Goal: Communication & Community: Answer question/provide support

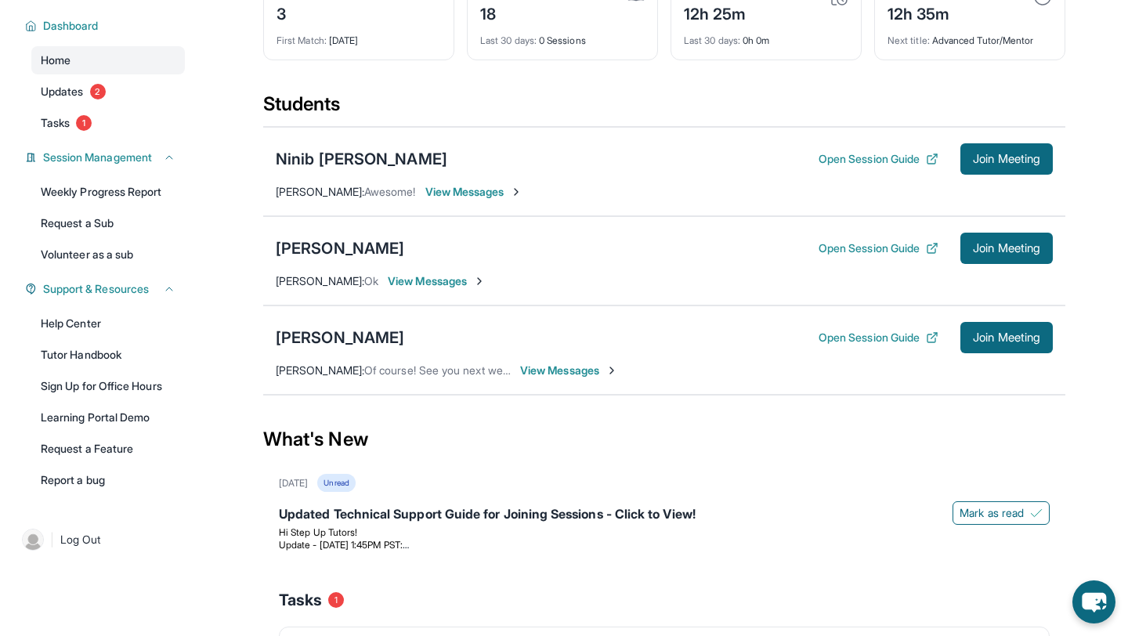
scroll to position [107, 0]
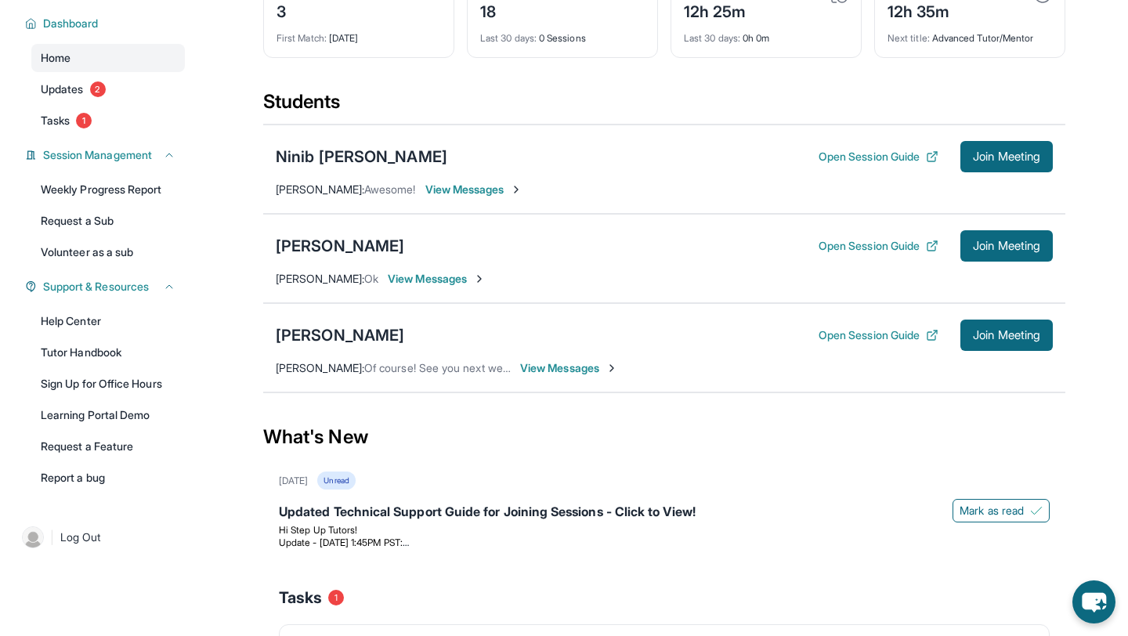
click at [501, 197] on span "View Messages" at bounding box center [474, 190] width 98 height 16
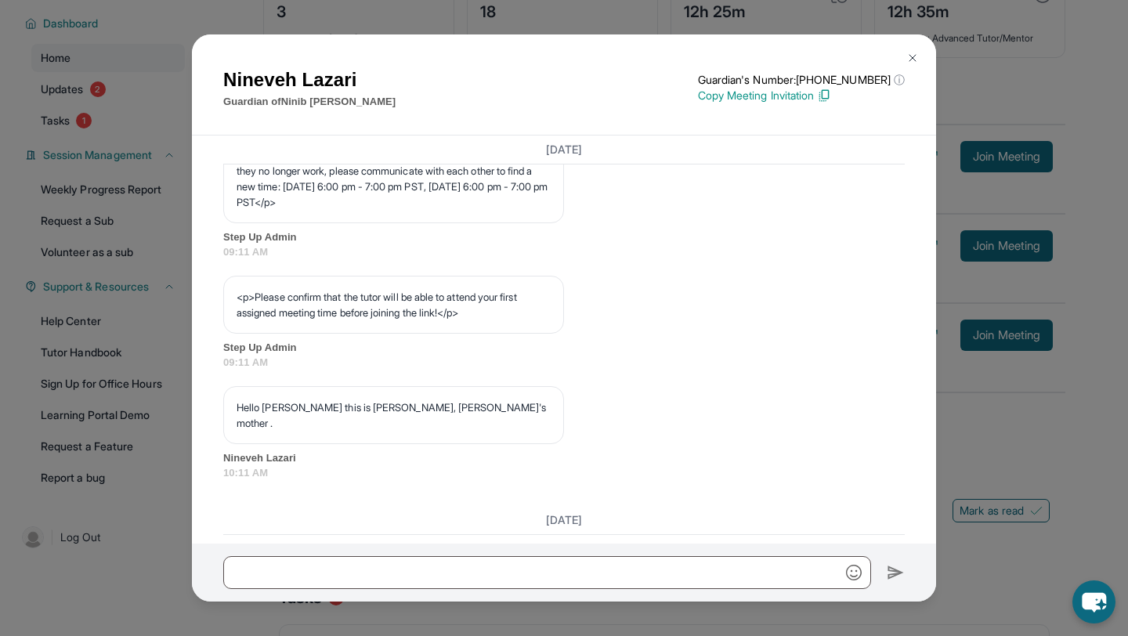
scroll to position [870, 0]
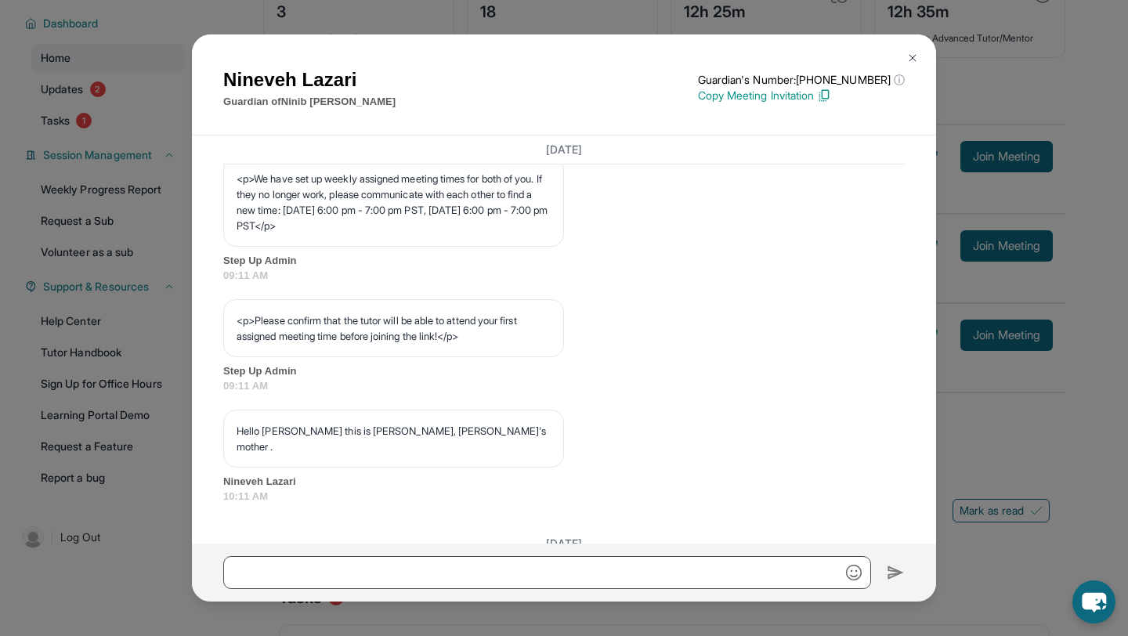
click at [907, 60] on img at bounding box center [913, 58] width 13 height 13
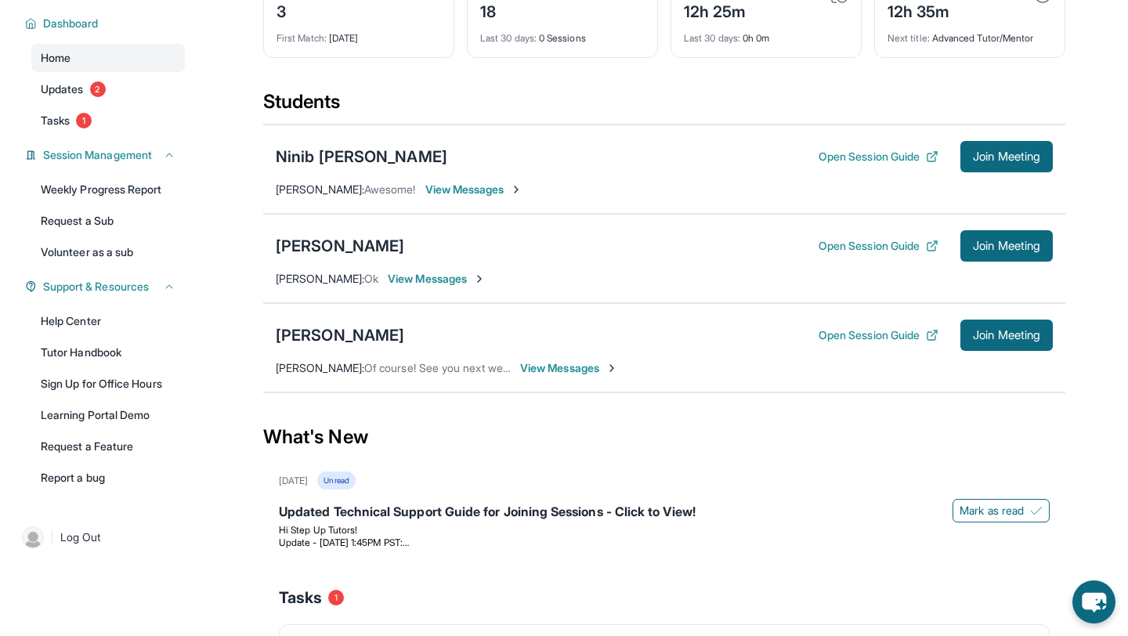
click at [431, 287] on span "View Messages" at bounding box center [437, 279] width 98 height 16
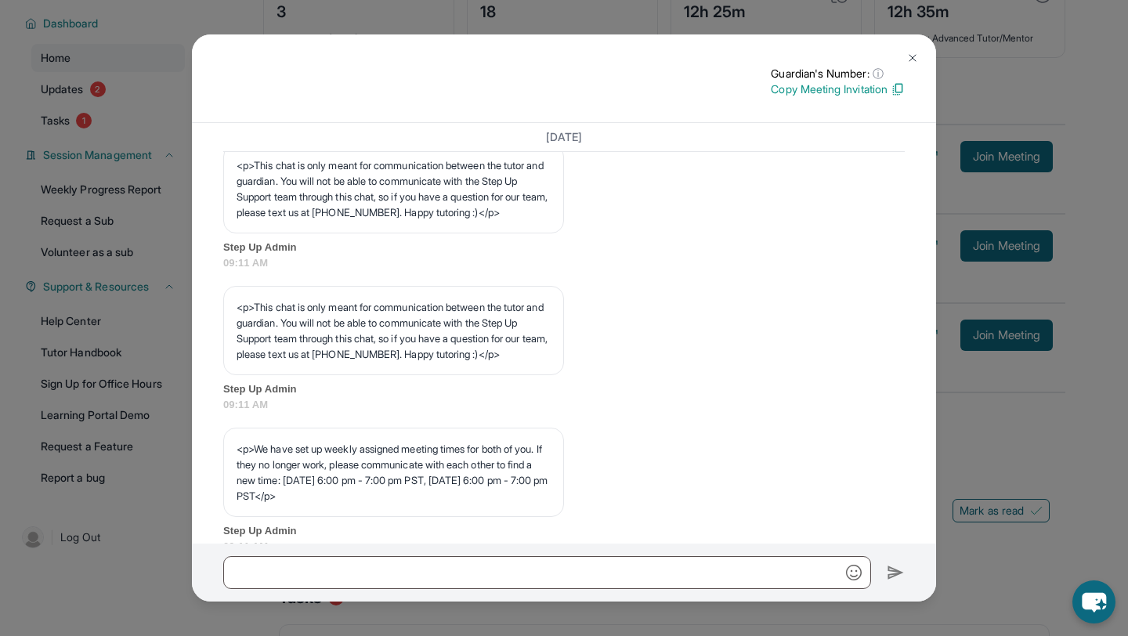
scroll to position [262, 0]
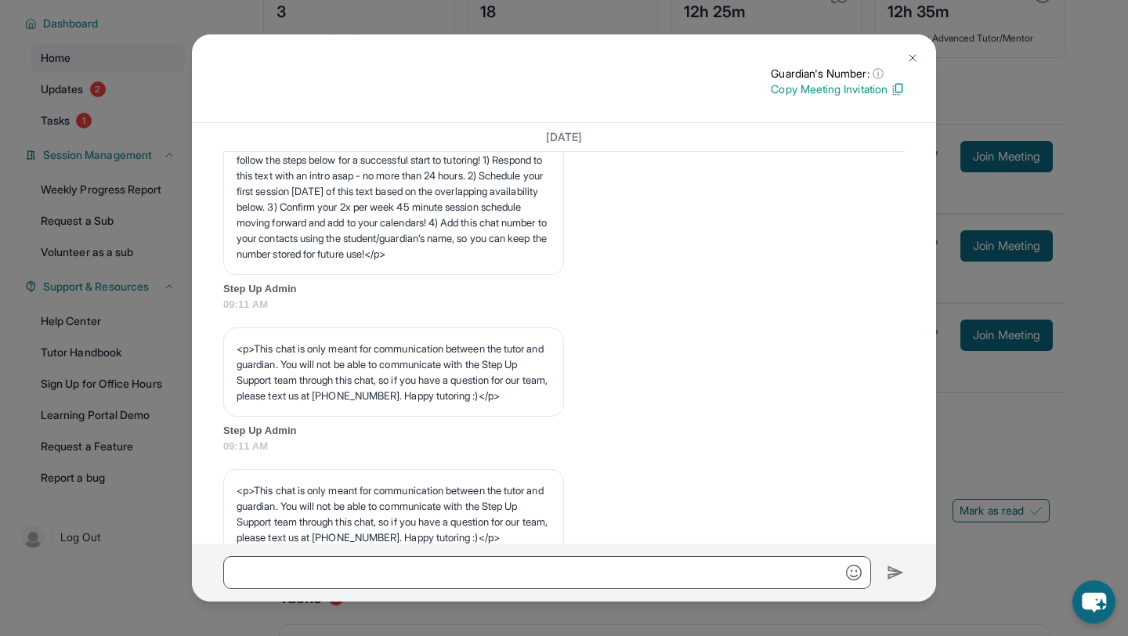
click at [577, 24] on div "Guardian's Number: ⓘ This isn't the guardian's real number — it's a private for…" at bounding box center [564, 318] width 1128 height 636
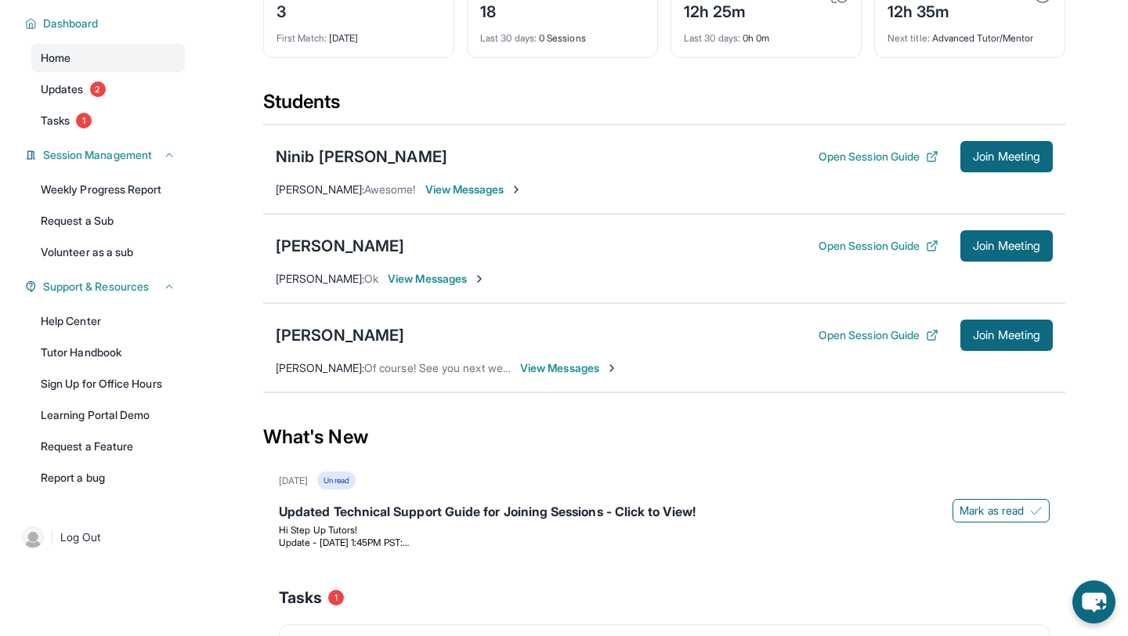
click at [552, 376] on span "View Messages" at bounding box center [569, 368] width 98 height 16
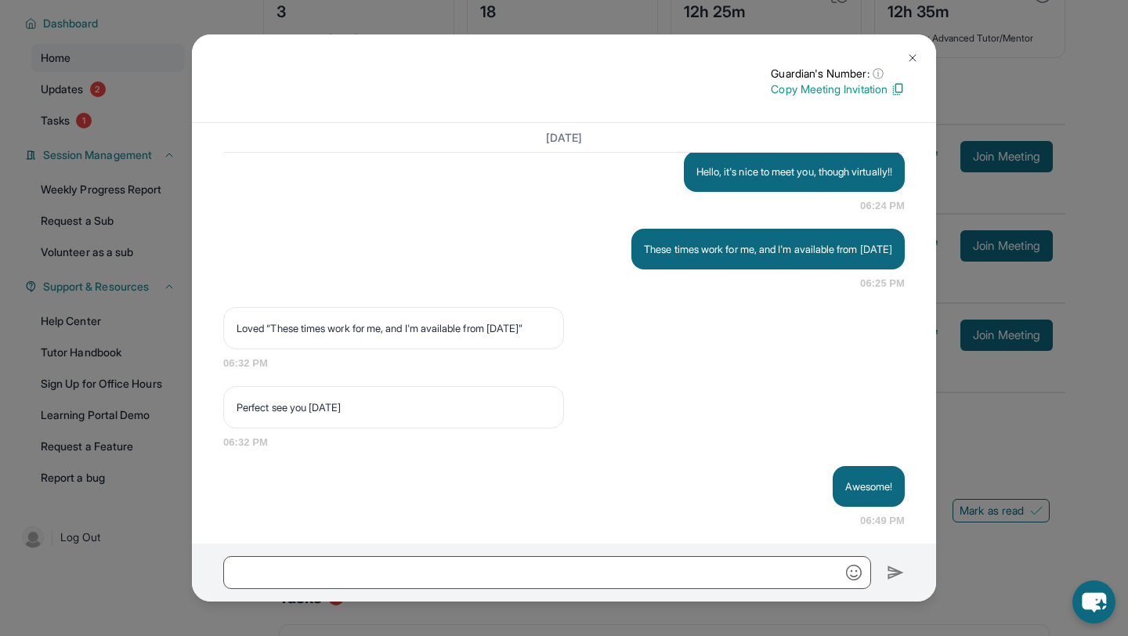
scroll to position [1308, 0]
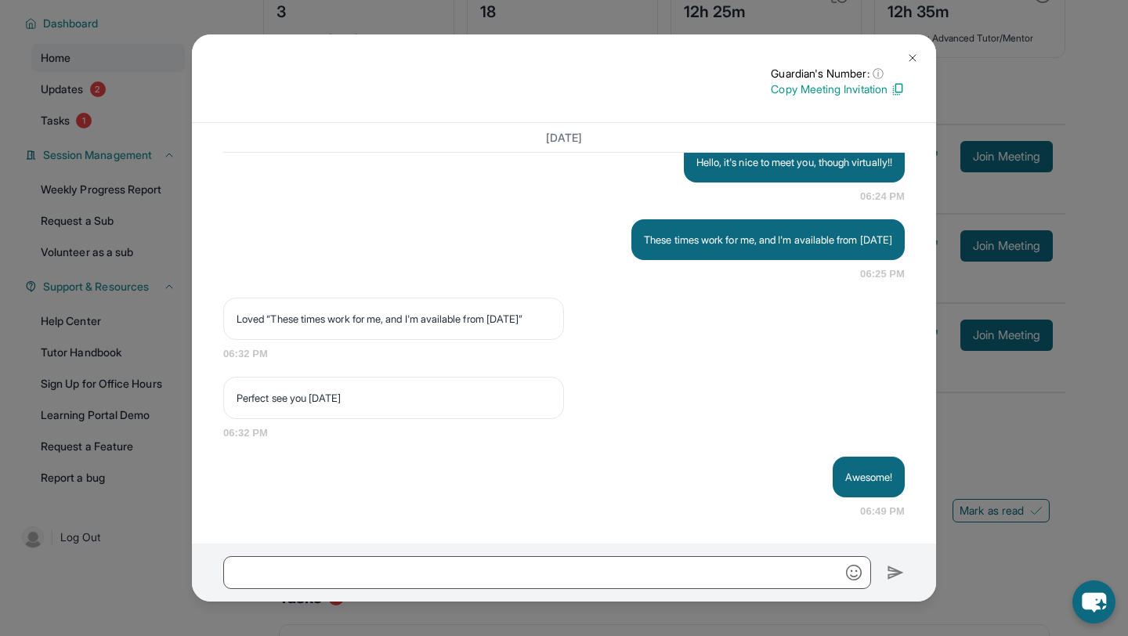
click at [915, 61] on img at bounding box center [913, 58] width 13 height 13
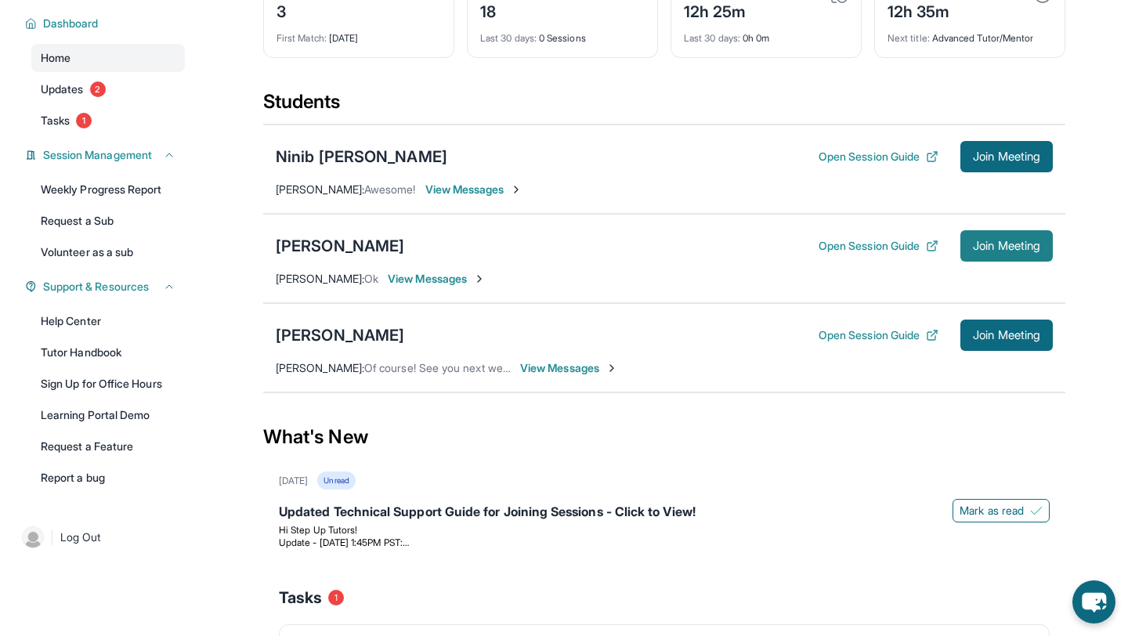
click at [983, 251] on span "Join Meeting" at bounding box center [1006, 245] width 67 height 9
click at [845, 254] on button "Open Session Guide" at bounding box center [879, 246] width 120 height 16
